Goal: Check status: Check status

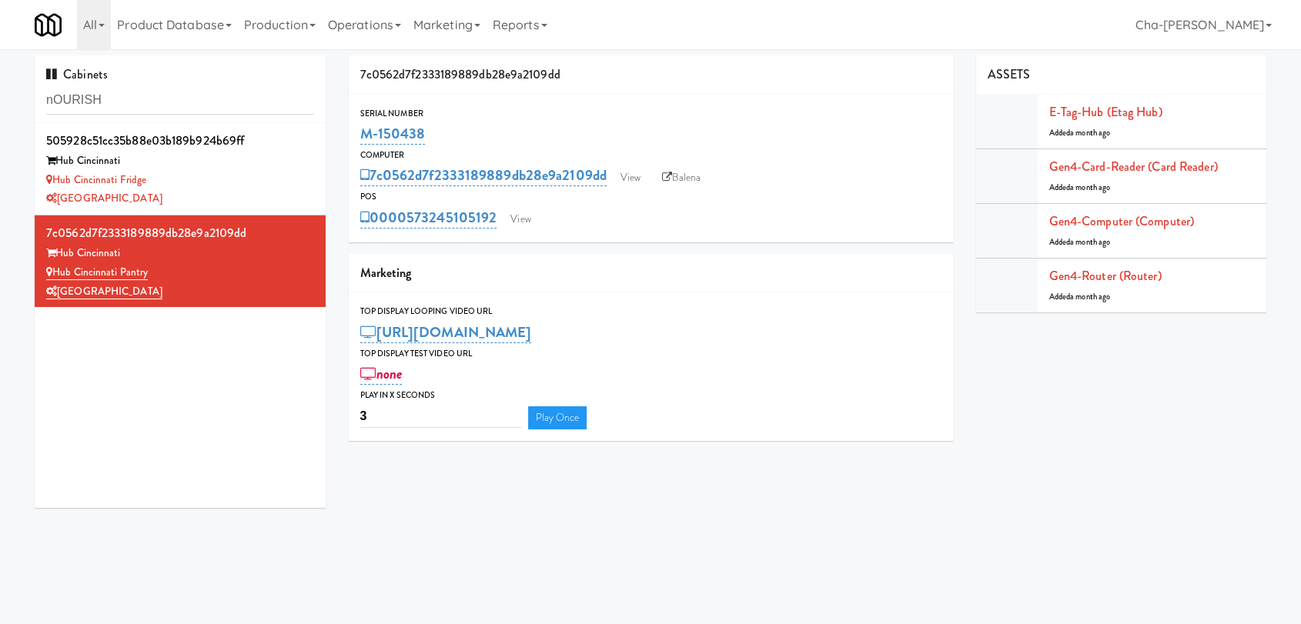
drag, startPoint x: 0, startPoint y: 0, endPoint x: 347, endPoint y: 139, distance: 374.1
click at [347, 139] on div "7c0562d7f2333189889db28e9a2109dd Serial Number M-150438 Computer 7c0562d7f23331…" at bounding box center [650, 253] width 627 height 397
copy link "M-150438"
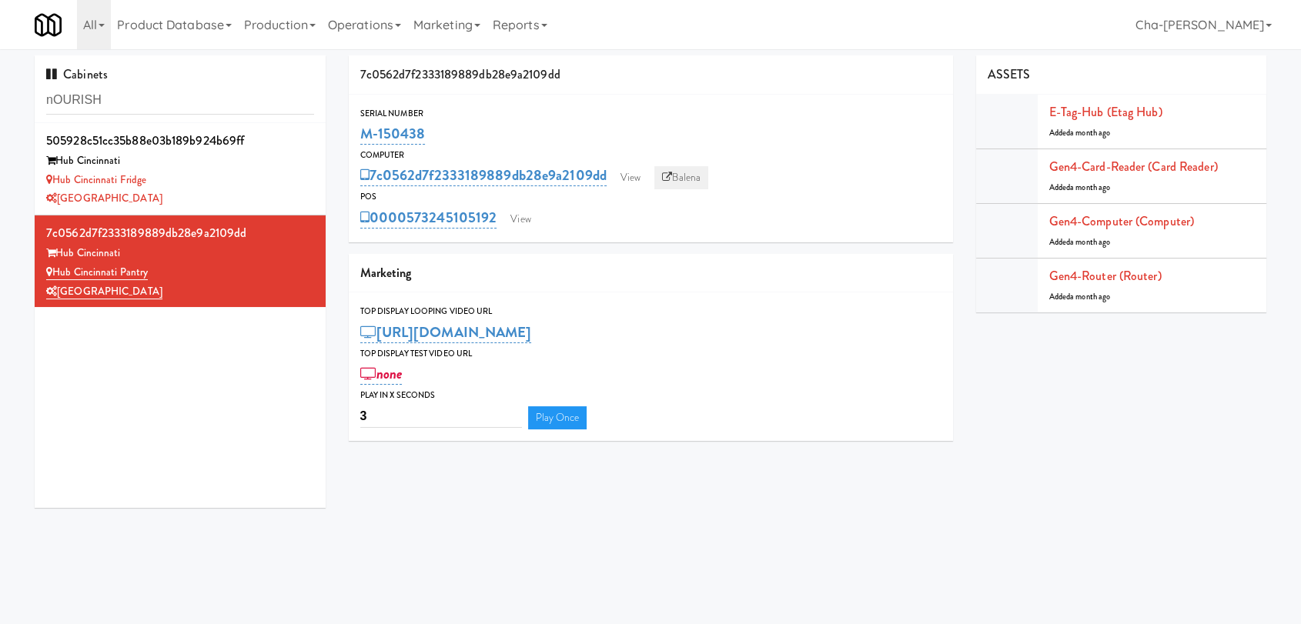
click at [691, 179] on link "Balena" at bounding box center [681, 177] width 54 height 23
click at [520, 217] on link "View" at bounding box center [520, 219] width 35 height 23
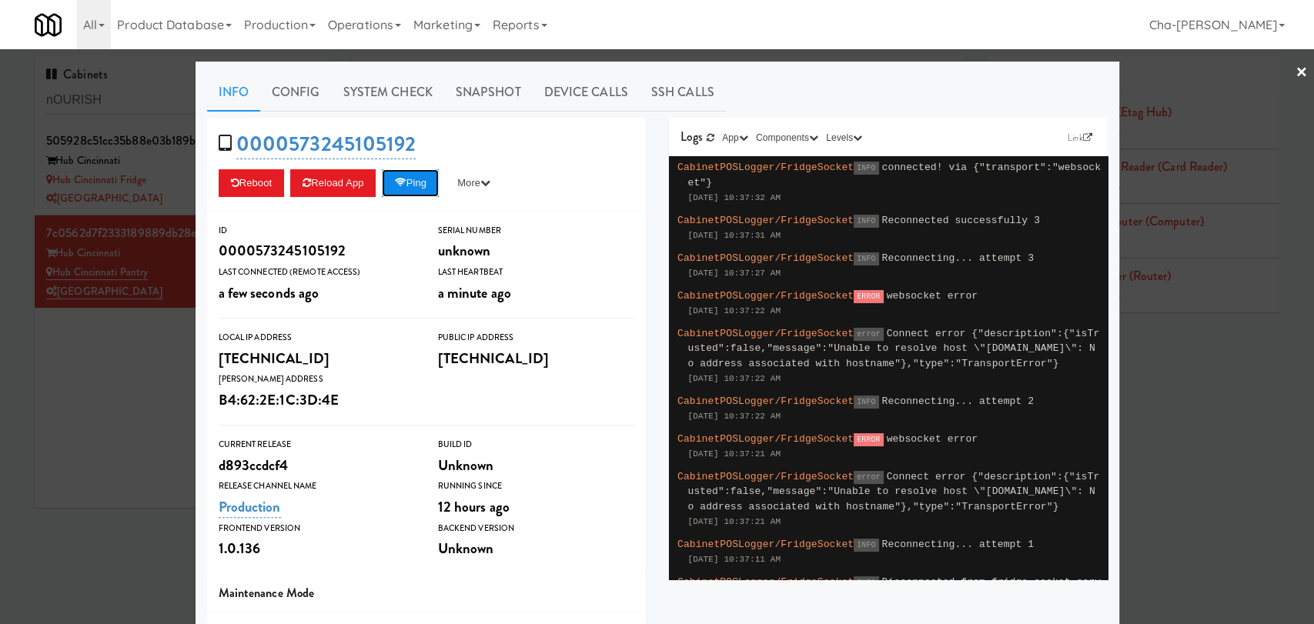
click at [419, 187] on button "Ping" at bounding box center [410, 183] width 57 height 28
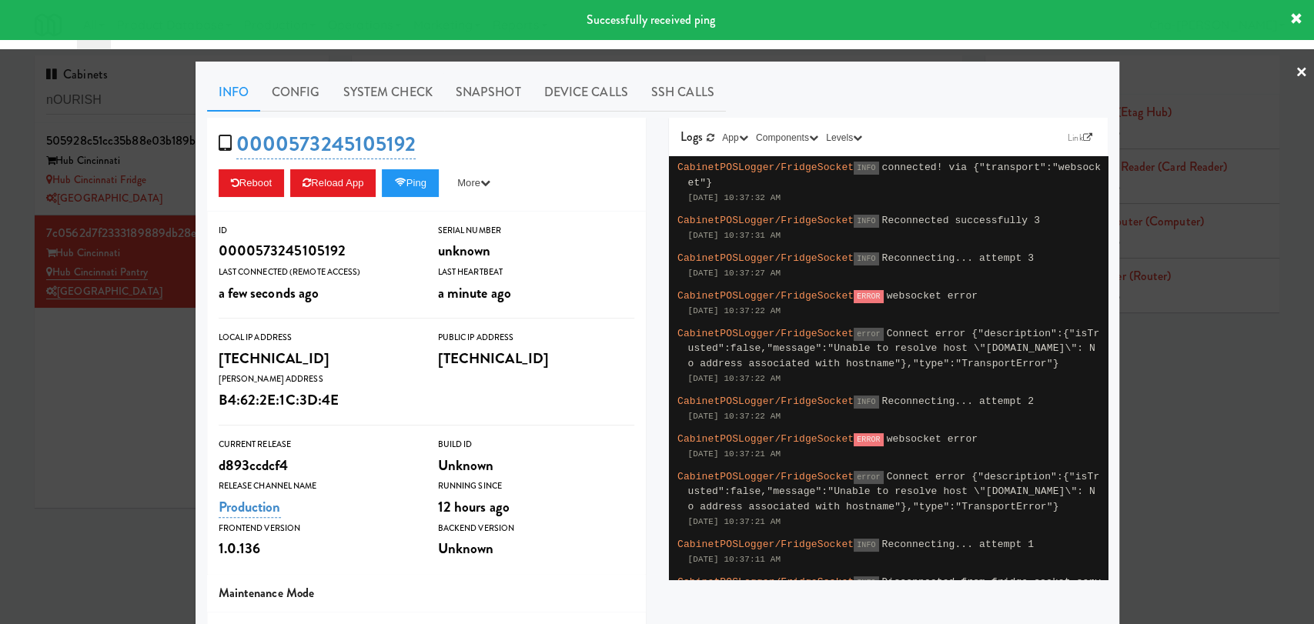
click at [111, 329] on div at bounding box center [657, 312] width 1314 height 624
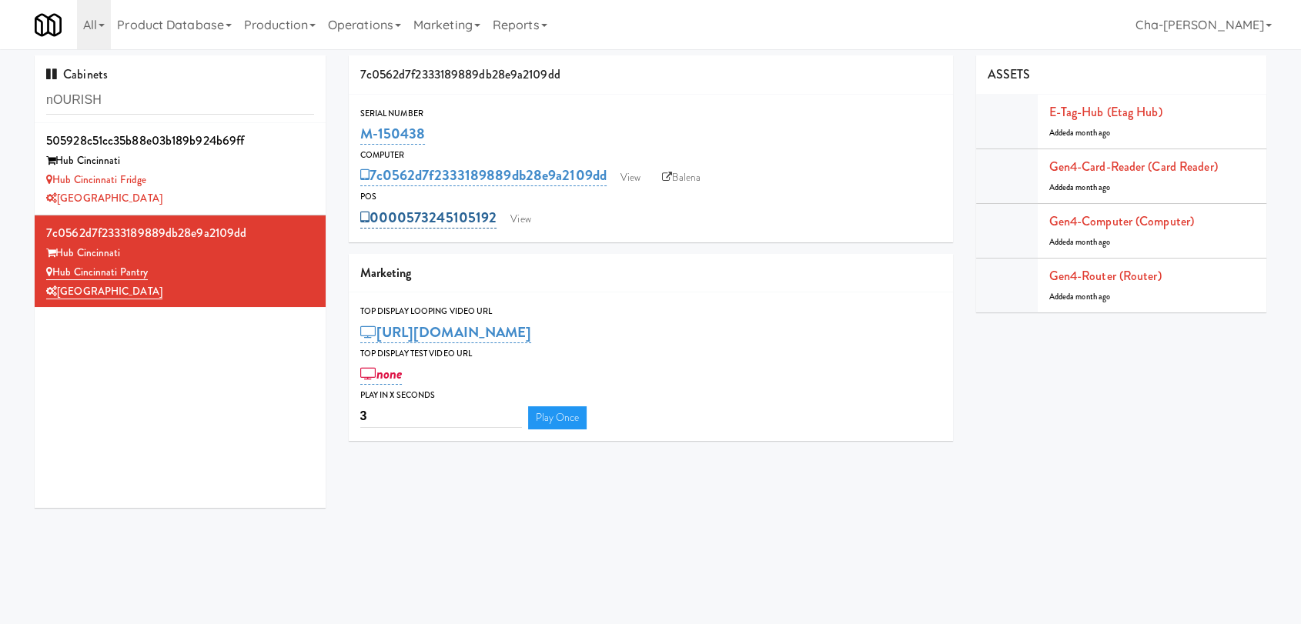
drag, startPoint x: 501, startPoint y: 224, endPoint x: 411, endPoint y: 226, distance: 90.1
click at [411, 226] on div "0000573245105192 View" at bounding box center [650, 218] width 581 height 26
copy link "573245105192"
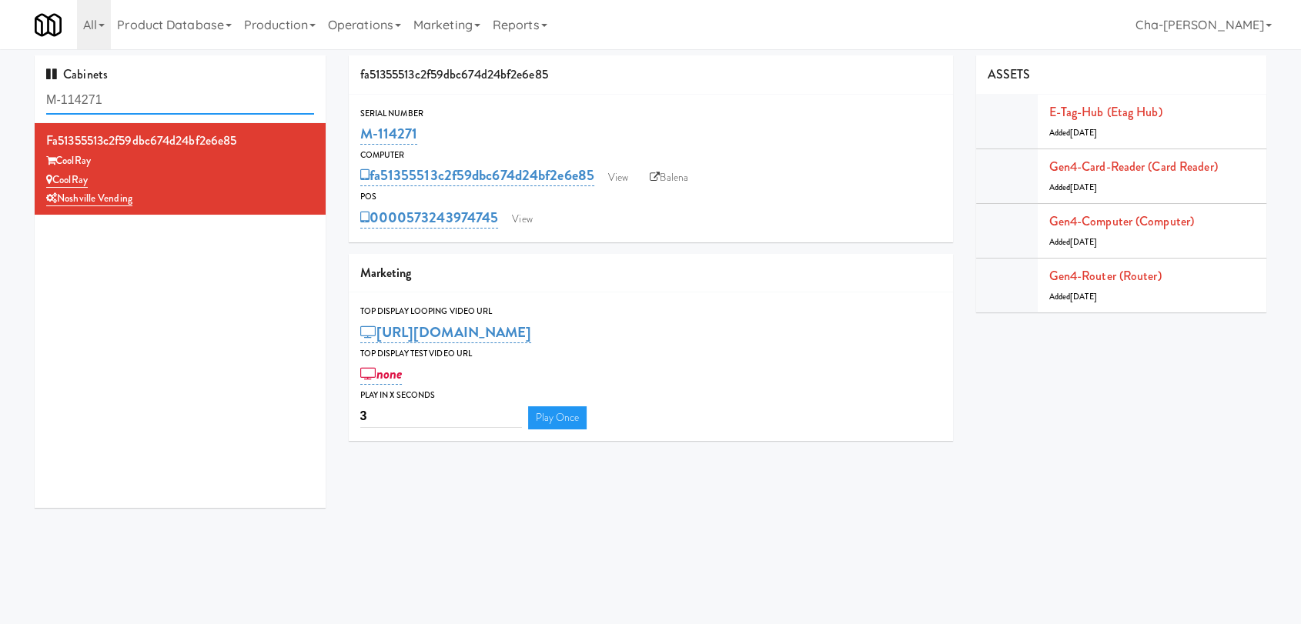
drag, startPoint x: 117, startPoint y: 92, endPoint x: 28, endPoint y: 116, distance: 91.7
click at [28, 116] on div "Cabinets M-114271 fa51355513c2f59dbc674d24bf2e6e85 CoolRay CoolRay Noshville Ve…" at bounding box center [180, 287] width 314 height 464
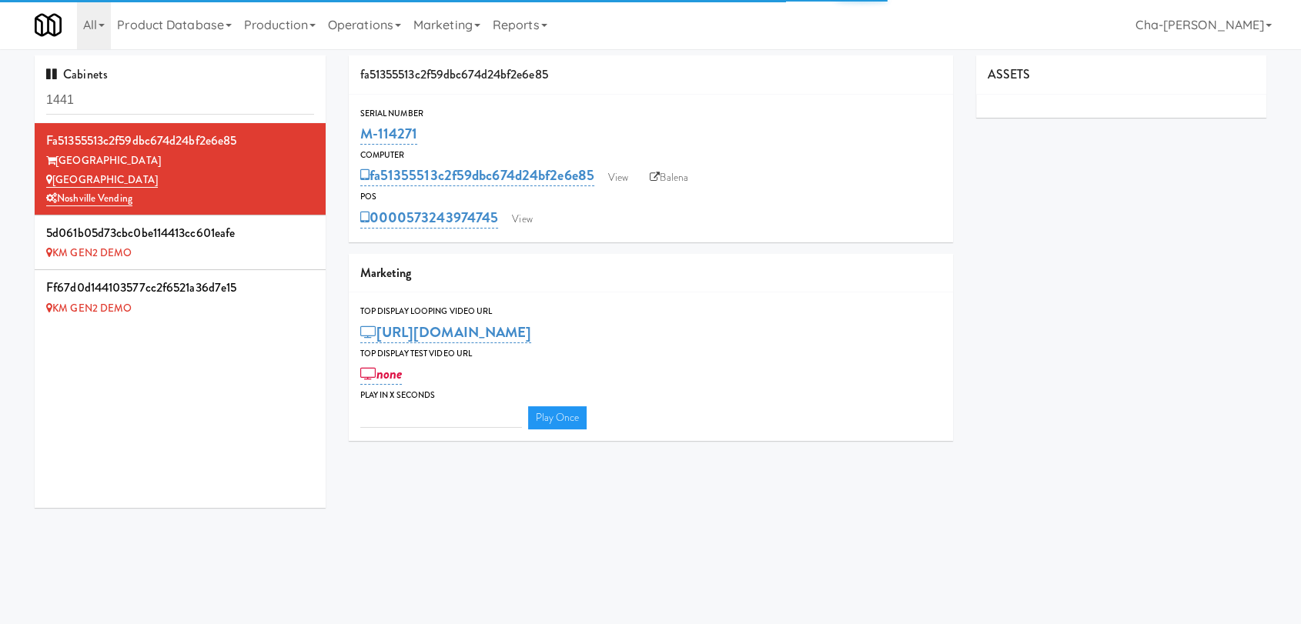
type input "3"
click at [148, 106] on input "1441" at bounding box center [180, 100] width 268 height 28
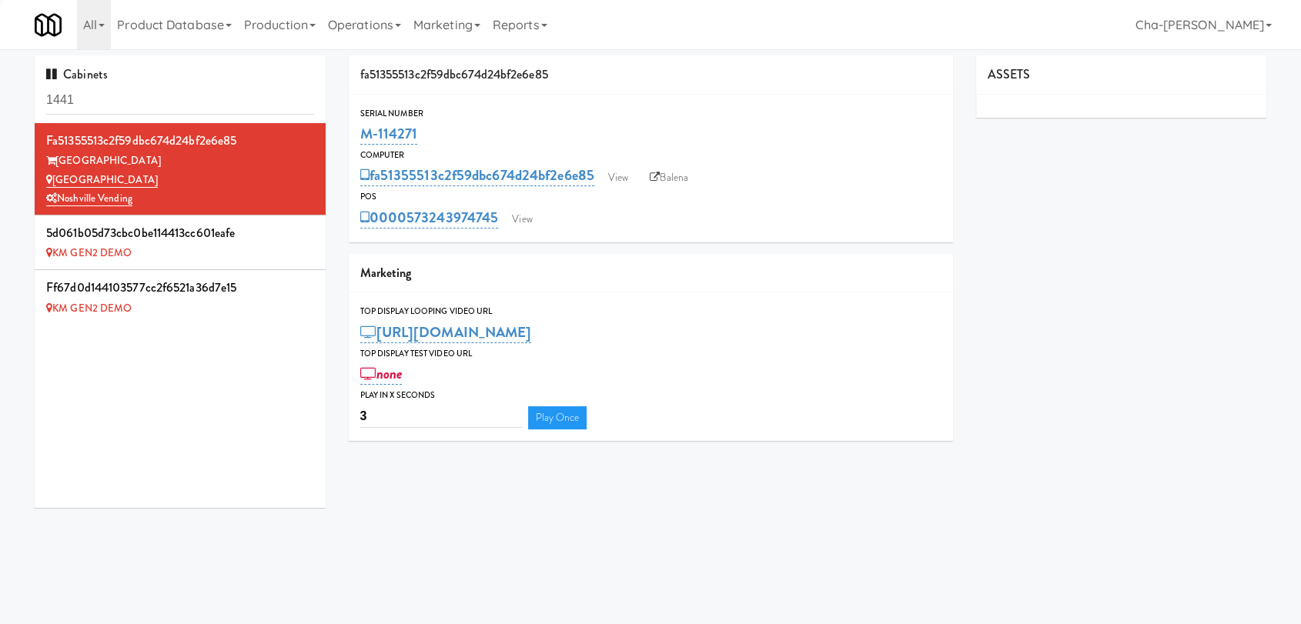
click at [148, 106] on input "1441" at bounding box center [180, 100] width 268 height 28
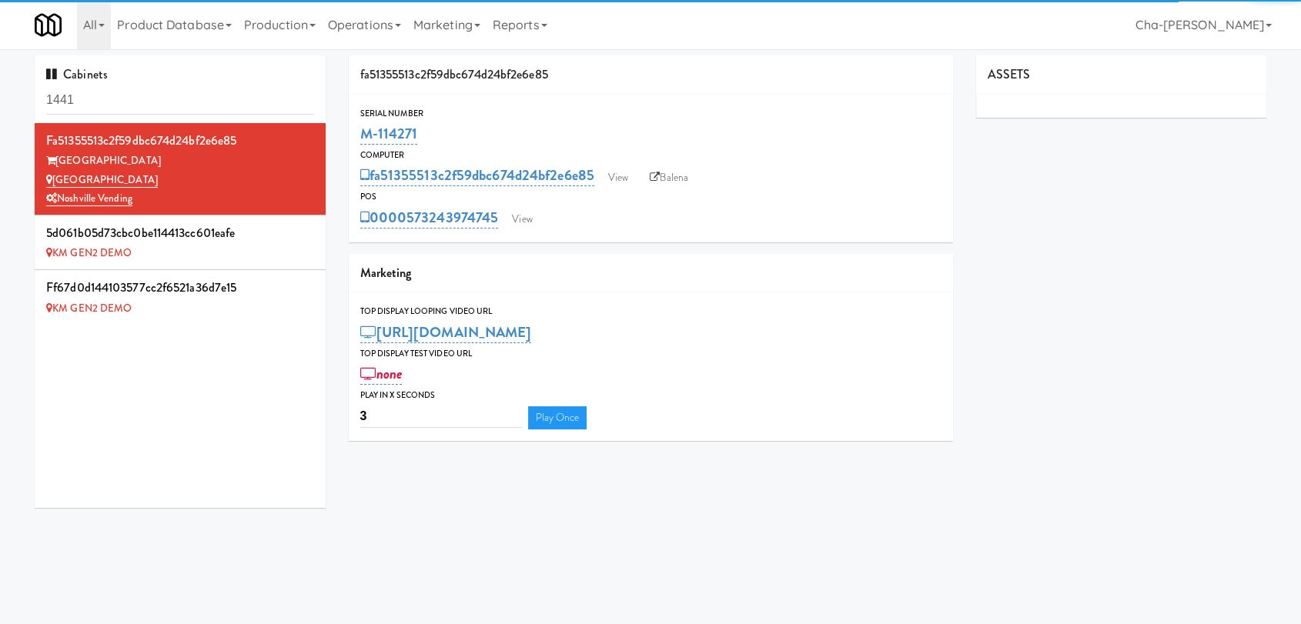
click at [148, 106] on input "1441" at bounding box center [180, 100] width 268 height 28
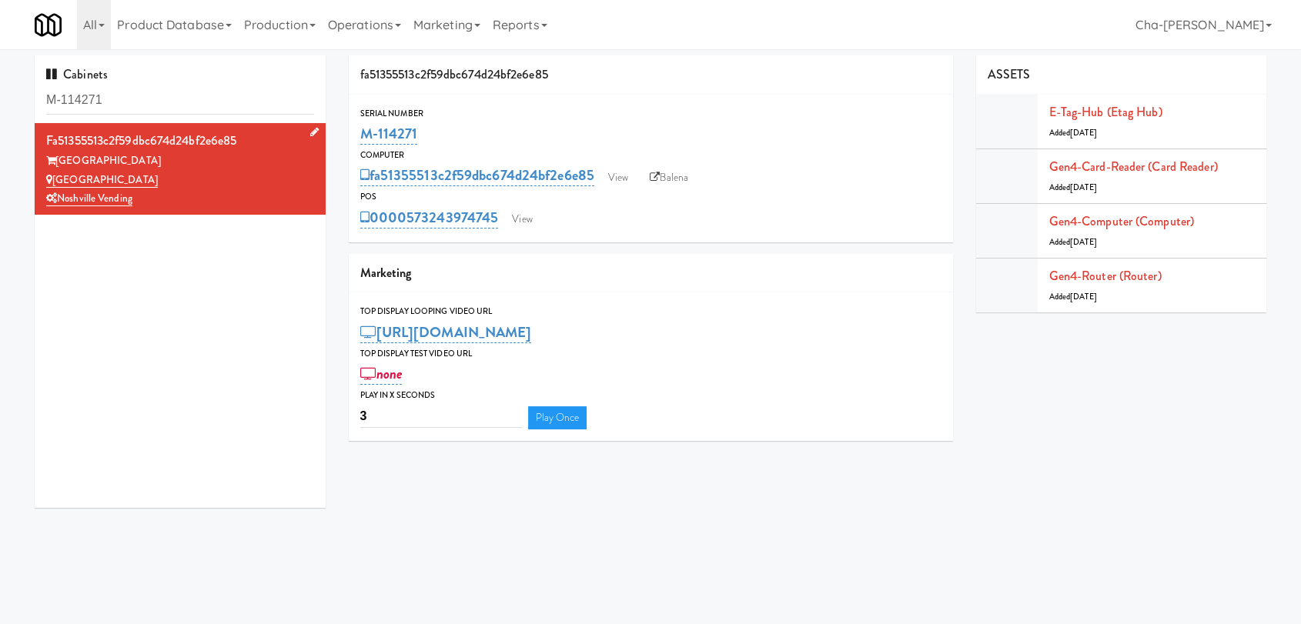
type input "M-114271"
click at [246, 206] on div "Noshville Vending" at bounding box center [180, 198] width 268 height 19
click at [227, 178] on div "Aspire Gulch" at bounding box center [180, 180] width 268 height 19
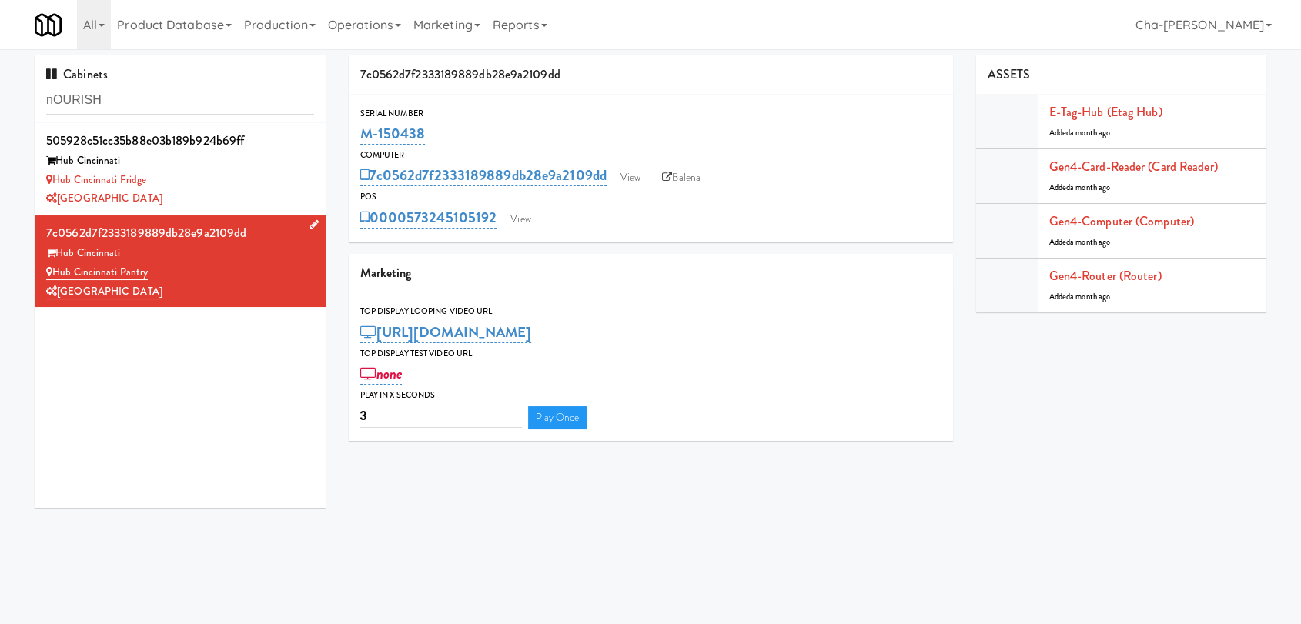
drag, startPoint x: 182, startPoint y: 269, endPoint x: 53, endPoint y: 277, distance: 129.6
click at [53, 277] on div "Hub Cincinnati Pantry" at bounding box center [180, 272] width 268 height 19
copy link "Hub Cincinnati Pantry"
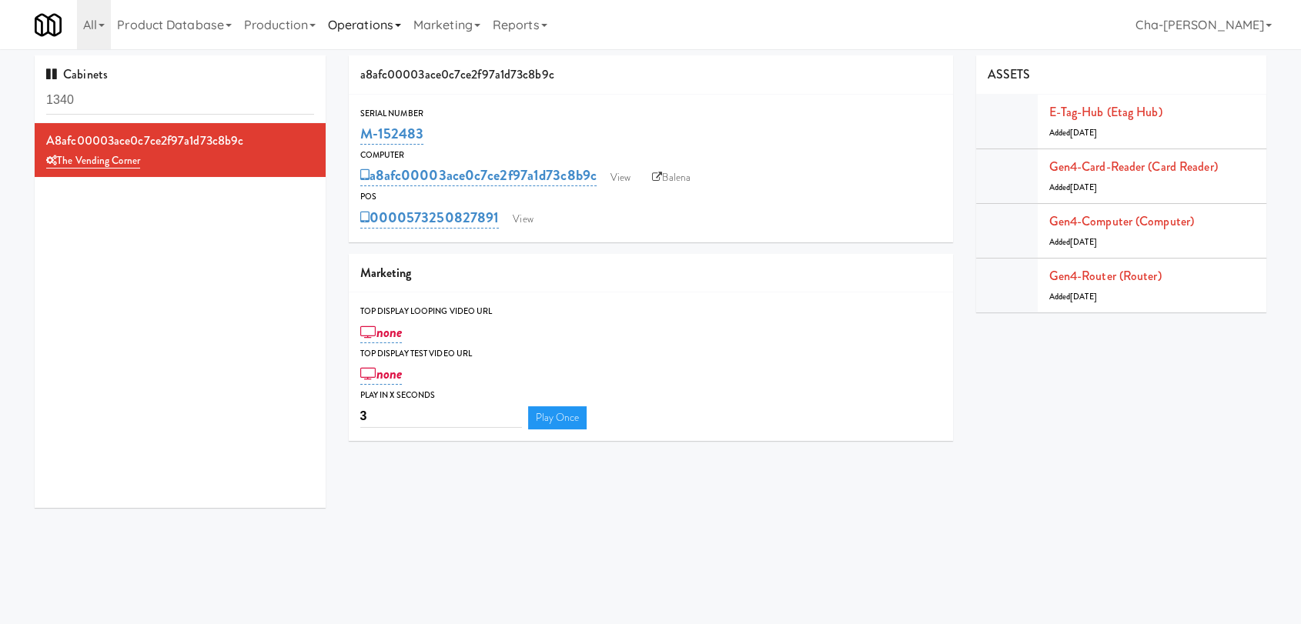
click at [387, 23] on link "Operations" at bounding box center [364, 24] width 85 height 49
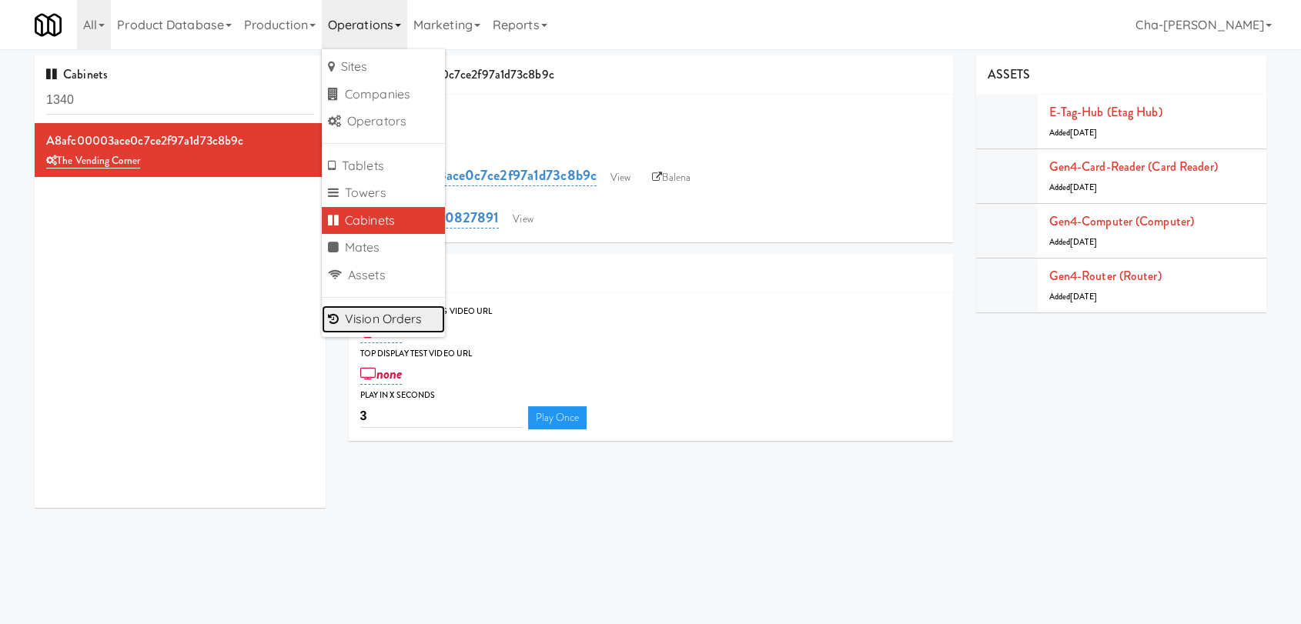
click at [395, 323] on link "Vision Orders" at bounding box center [383, 320] width 123 height 28
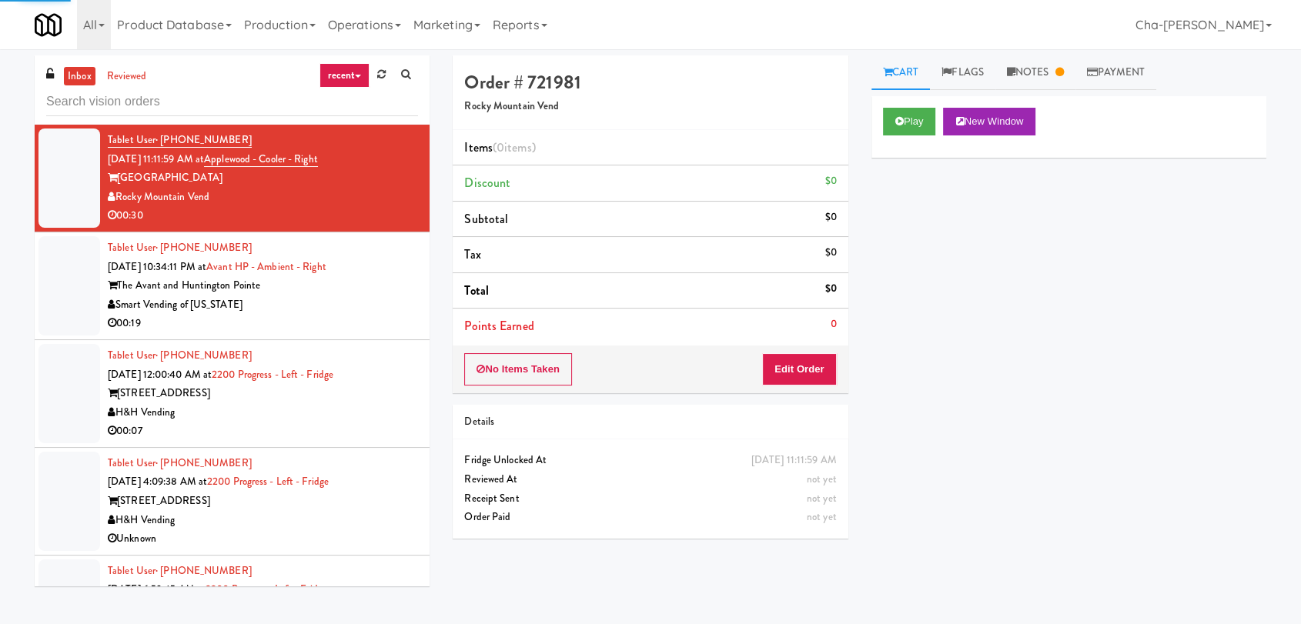
click at [148, 102] on input "text" at bounding box center [232, 102] width 372 height 28
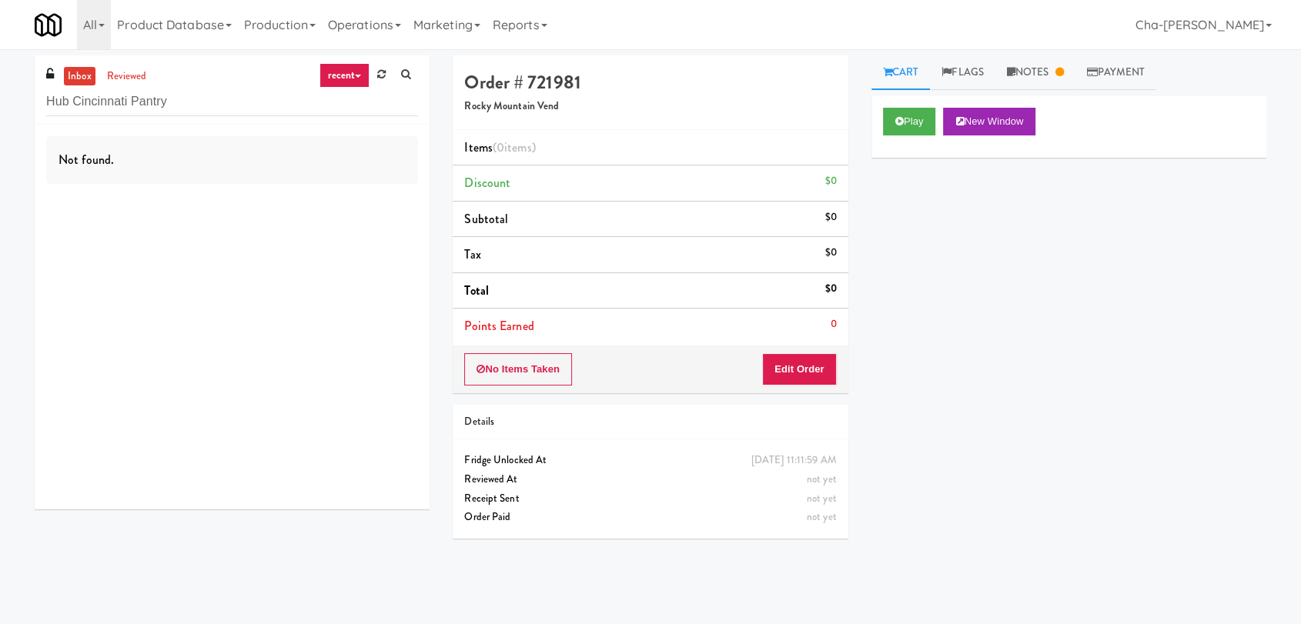
type input "Hub Cincinnati Pantry"
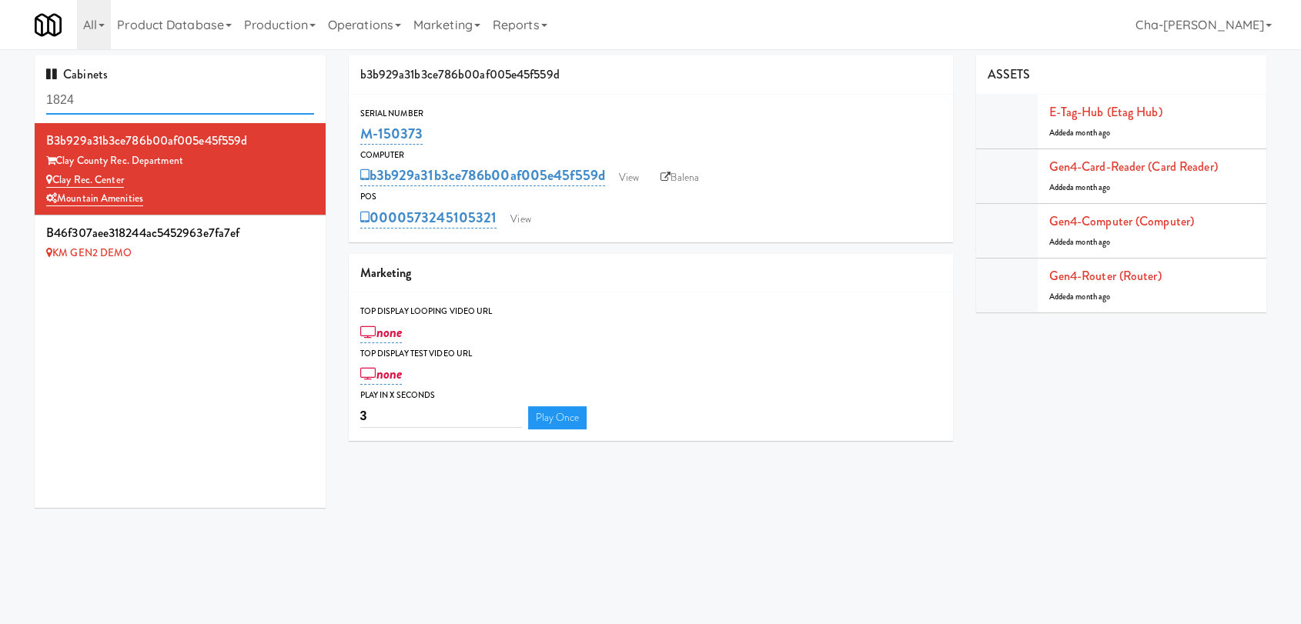
click at [97, 102] on input "1824" at bounding box center [180, 100] width 268 height 28
paste input "M-150368"
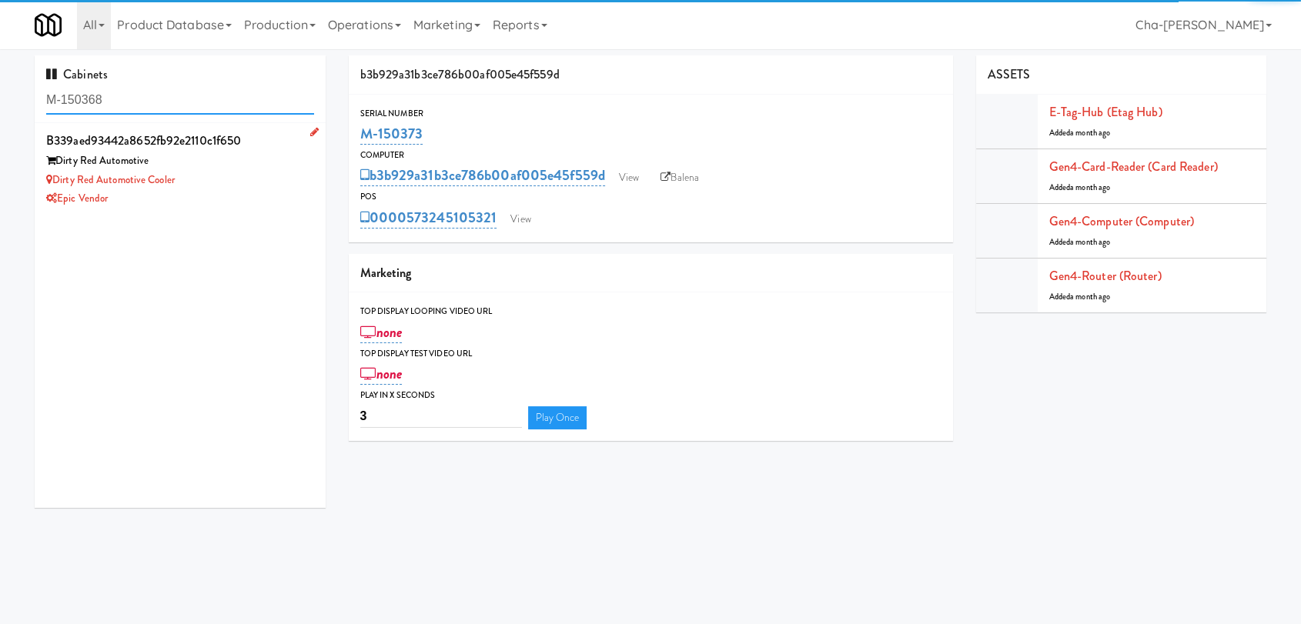
type input "M-150368"
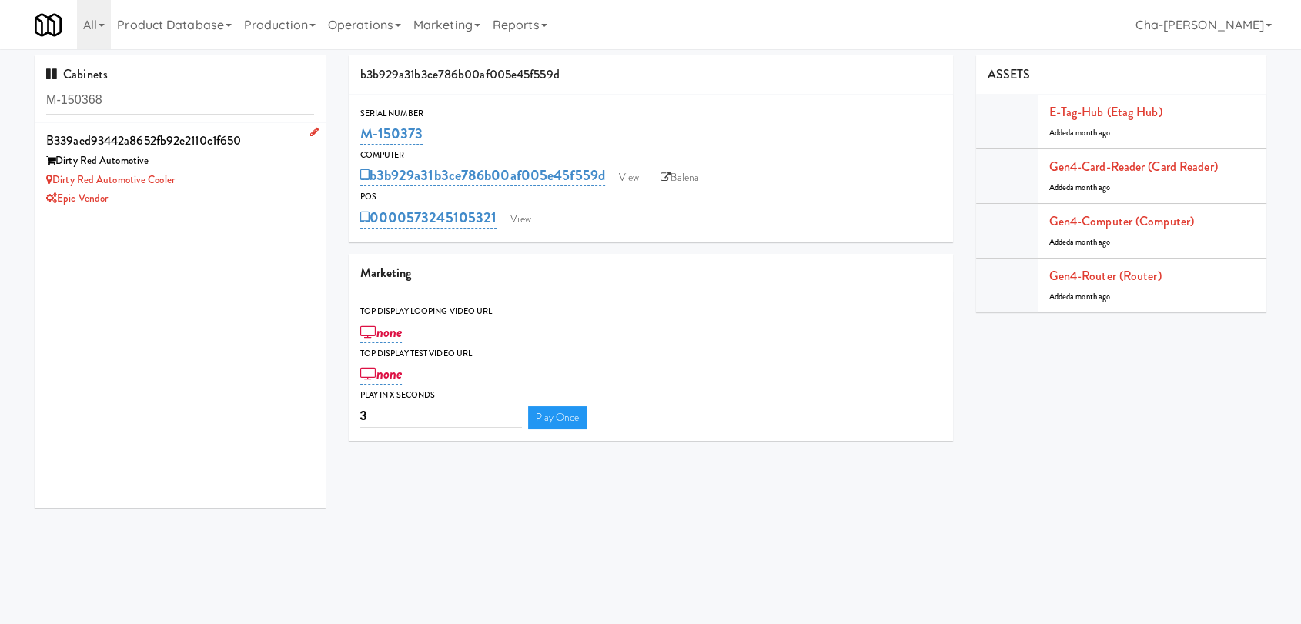
click at [208, 169] on div "Dirty Red Automotive" at bounding box center [180, 161] width 268 height 19
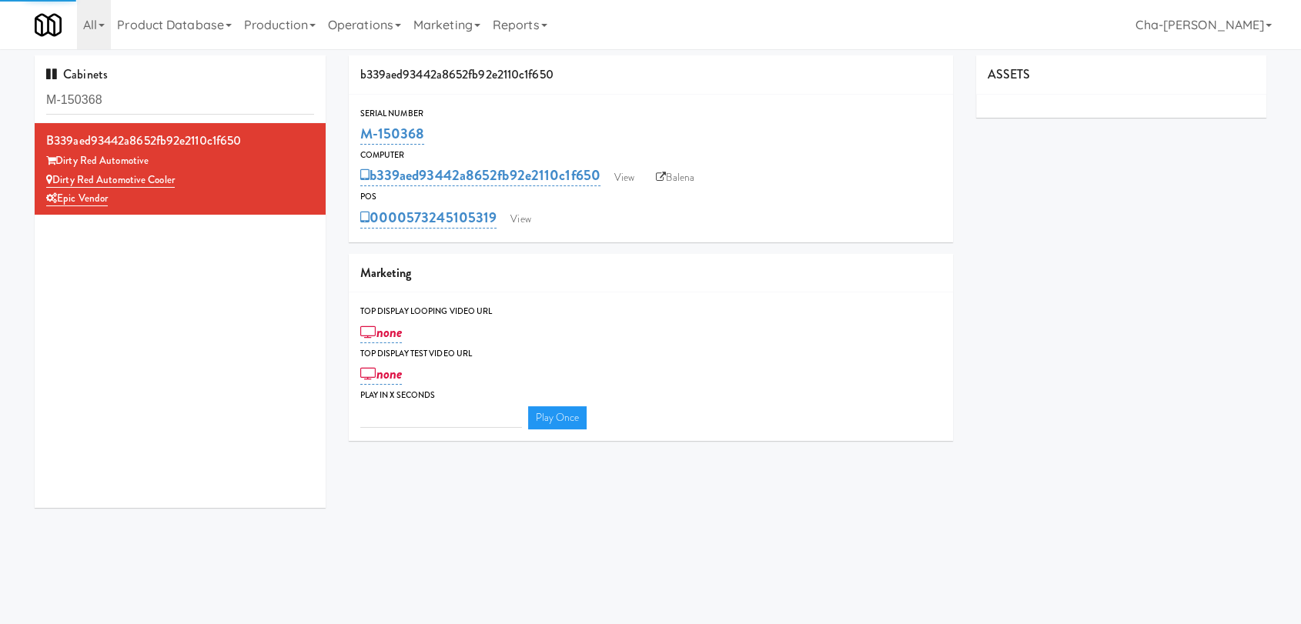
type input "3"
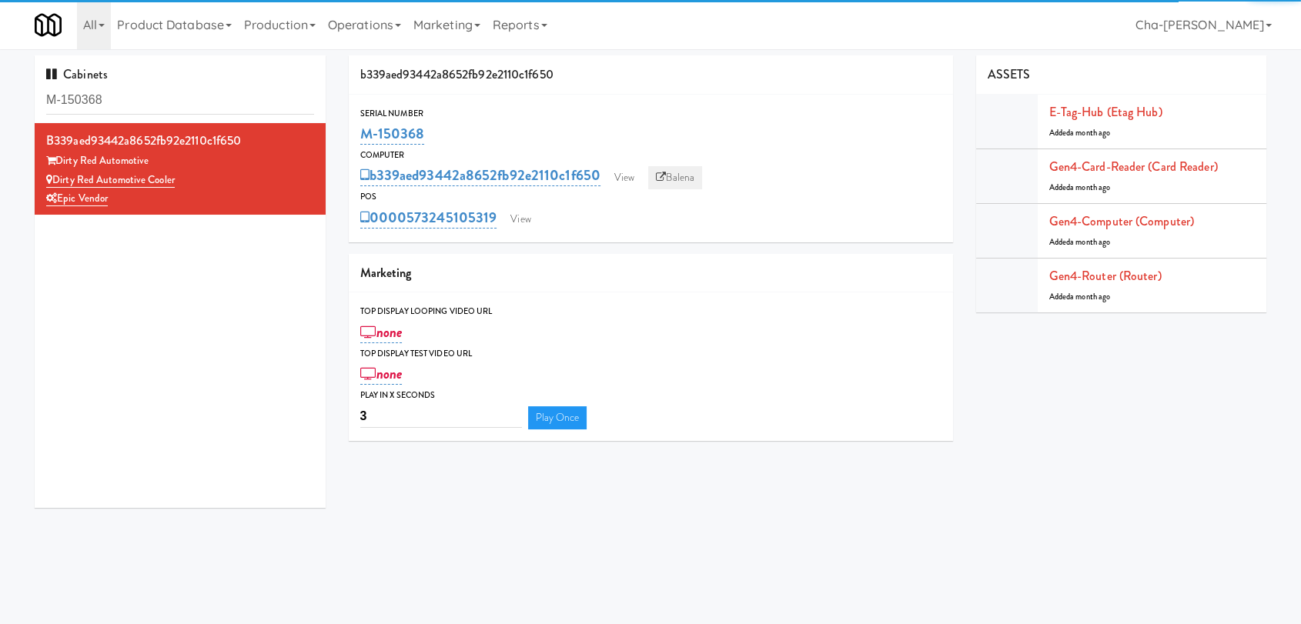
click at [695, 174] on link "Balena" at bounding box center [675, 177] width 54 height 23
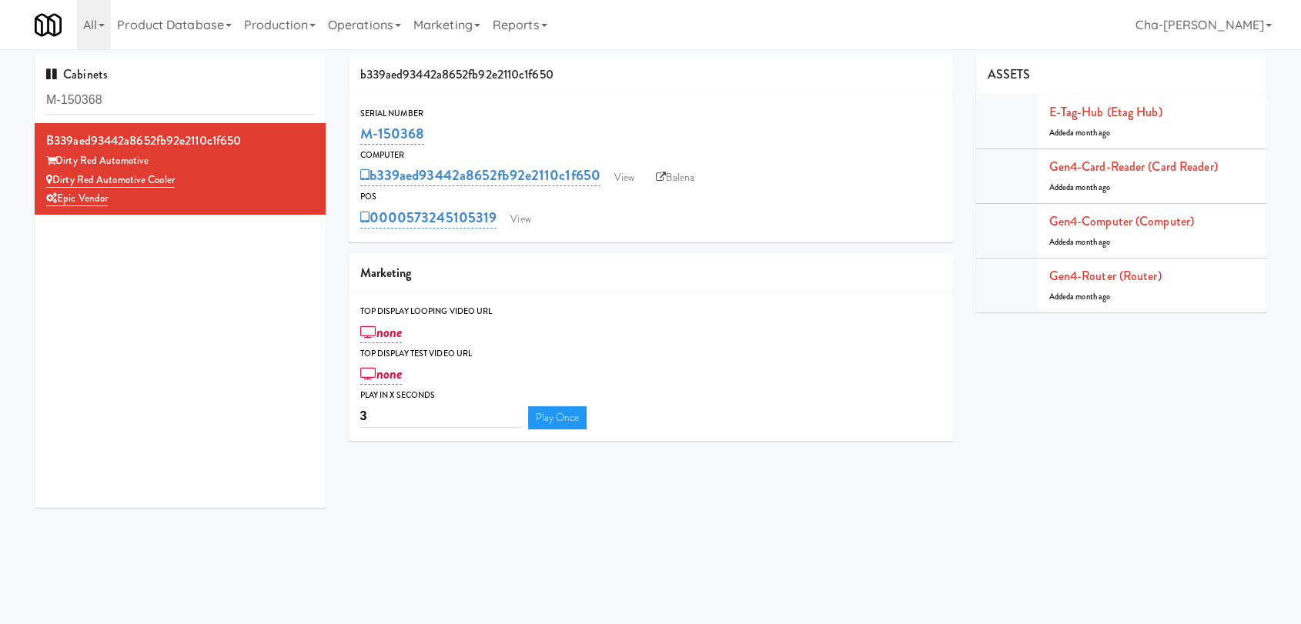
drag, startPoint x: 430, startPoint y: 143, endPoint x: 350, endPoint y: 135, distance: 80.4
click at [350, 135] on div "Serial Number M-150368" at bounding box center [651, 127] width 604 height 42
copy link "M-150368"
